Goal: Transaction & Acquisition: Purchase product/service

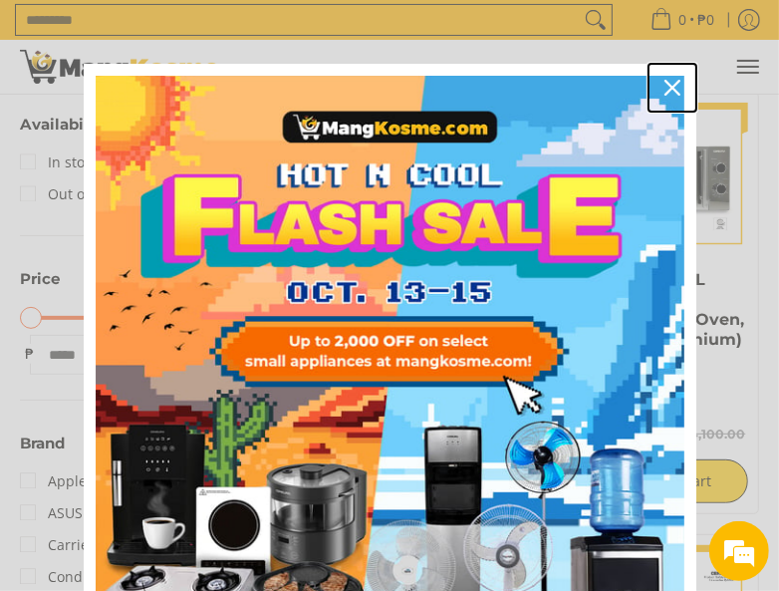
click at [664, 81] on icon "close icon" at bounding box center [672, 88] width 16 height 16
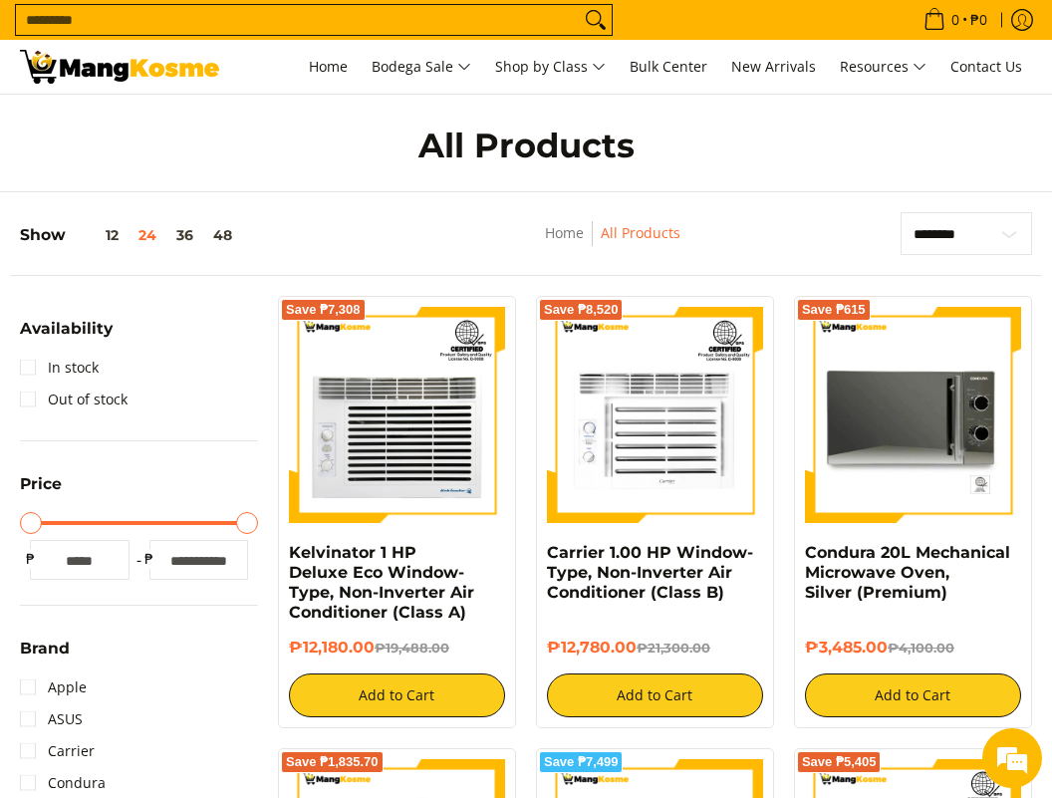
click at [305, 16] on input "Search..." at bounding box center [298, 20] width 564 height 30
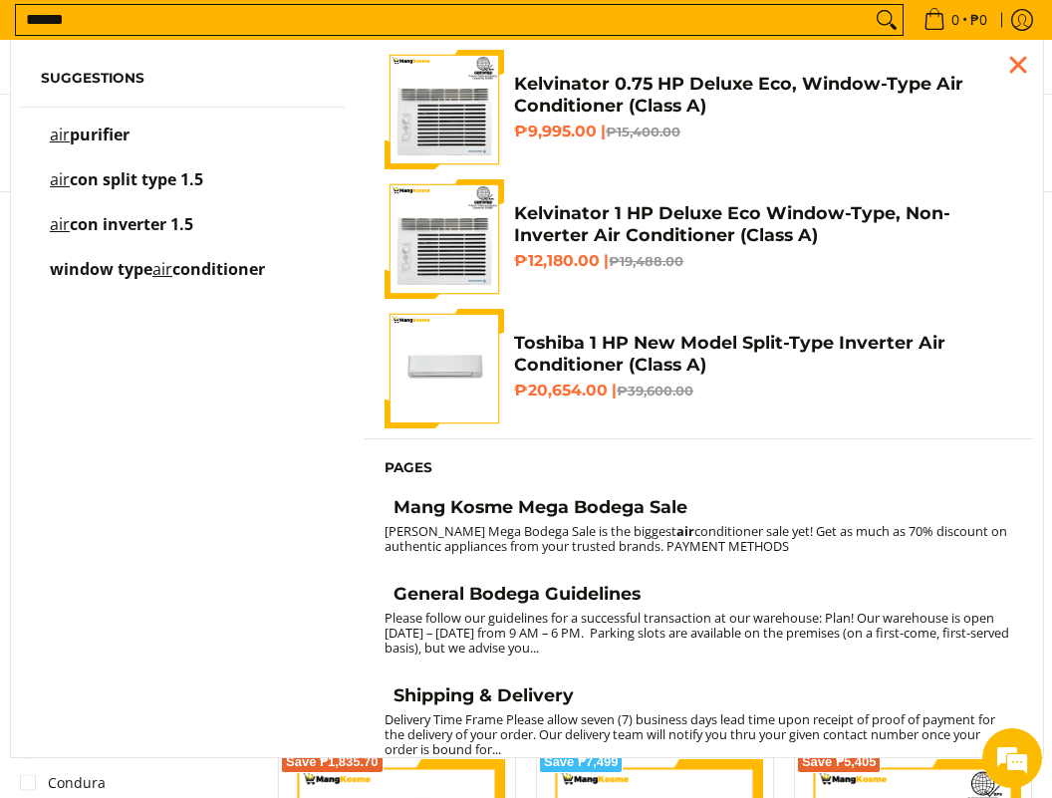
type input "******"
click at [700, 5] on button "Search" at bounding box center [887, 20] width 32 height 30
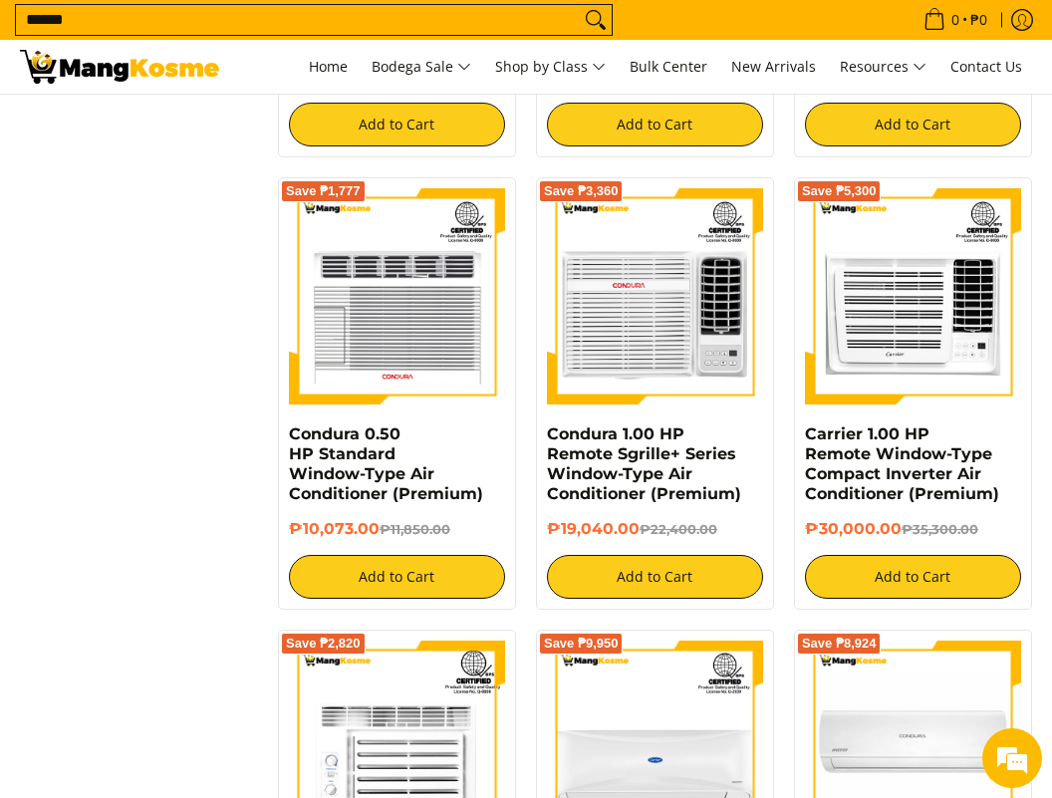
scroll to position [1345, 0]
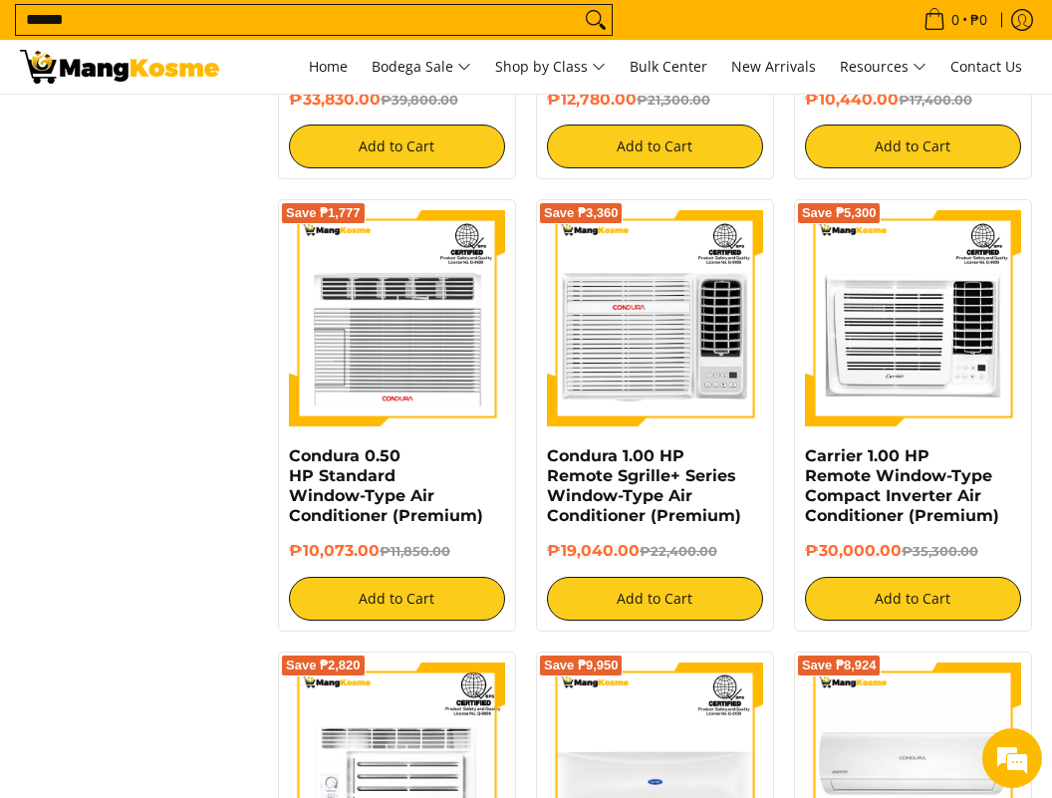
click at [78, 69] on img at bounding box center [119, 67] width 199 height 34
